Goal: Information Seeking & Learning: Understand process/instructions

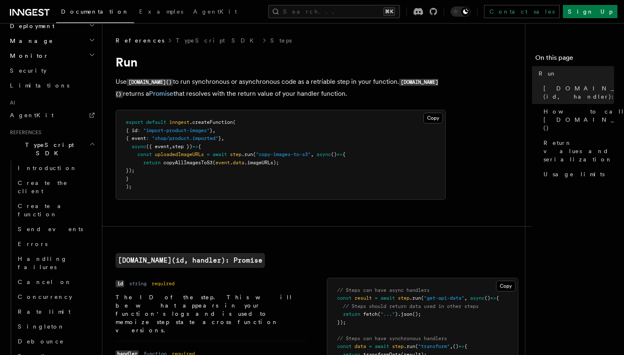
scroll to position [441, 0]
click at [50, 166] on span "Introduction" at bounding box center [47, 169] width 59 height 7
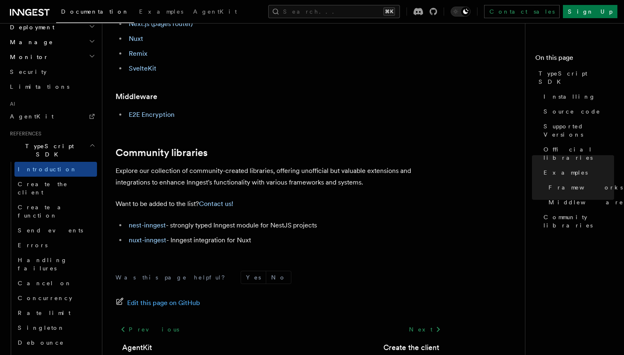
scroll to position [548, 0]
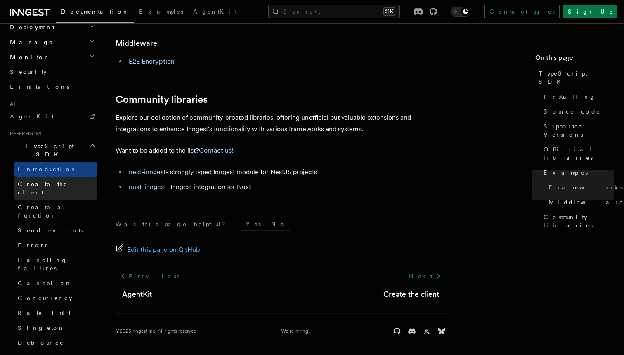
click at [54, 181] on span "Create the client" at bounding box center [43, 188] width 50 height 15
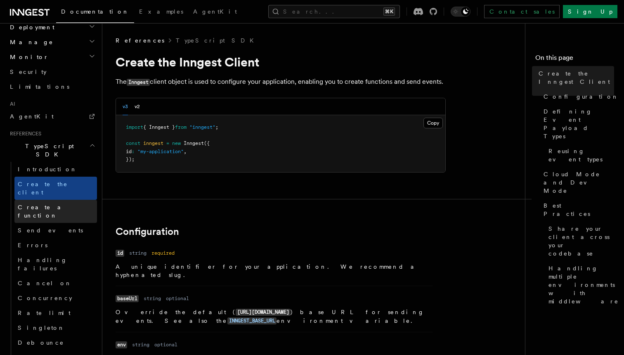
click at [51, 204] on span "Create a function" at bounding box center [42, 211] width 49 height 15
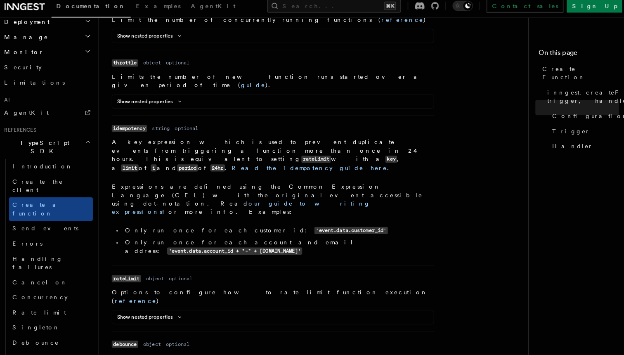
scroll to position [410, 0]
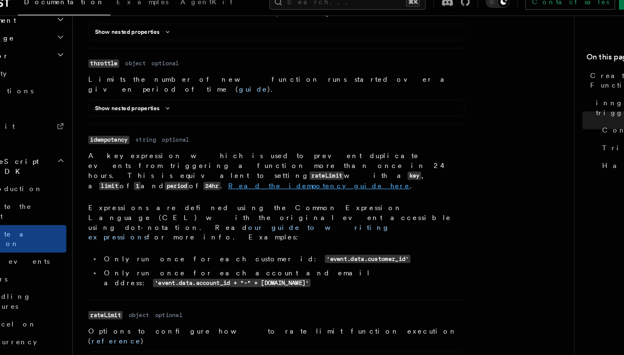
click at [387, 163] on link "Read the idempotency guide here" at bounding box center [310, 166] width 153 height 7
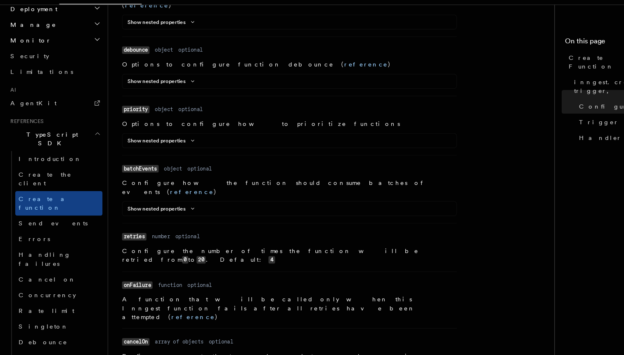
scroll to position [685, 0]
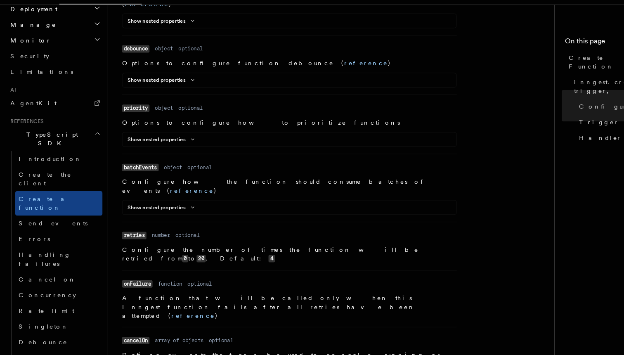
click at [130, 284] on code "onFailure" at bounding box center [130, 287] width 29 height 7
copy code "onFailure"
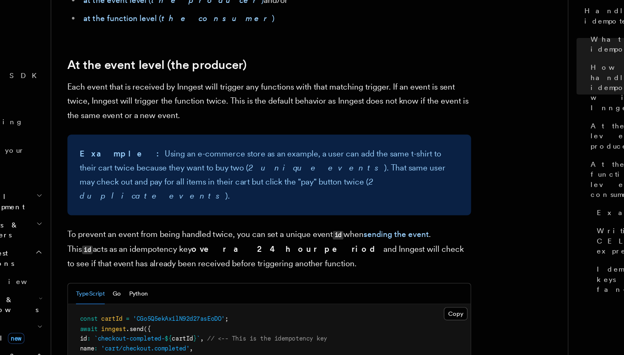
scroll to position [256, 0]
